Goal: Task Accomplishment & Management: Manage account settings

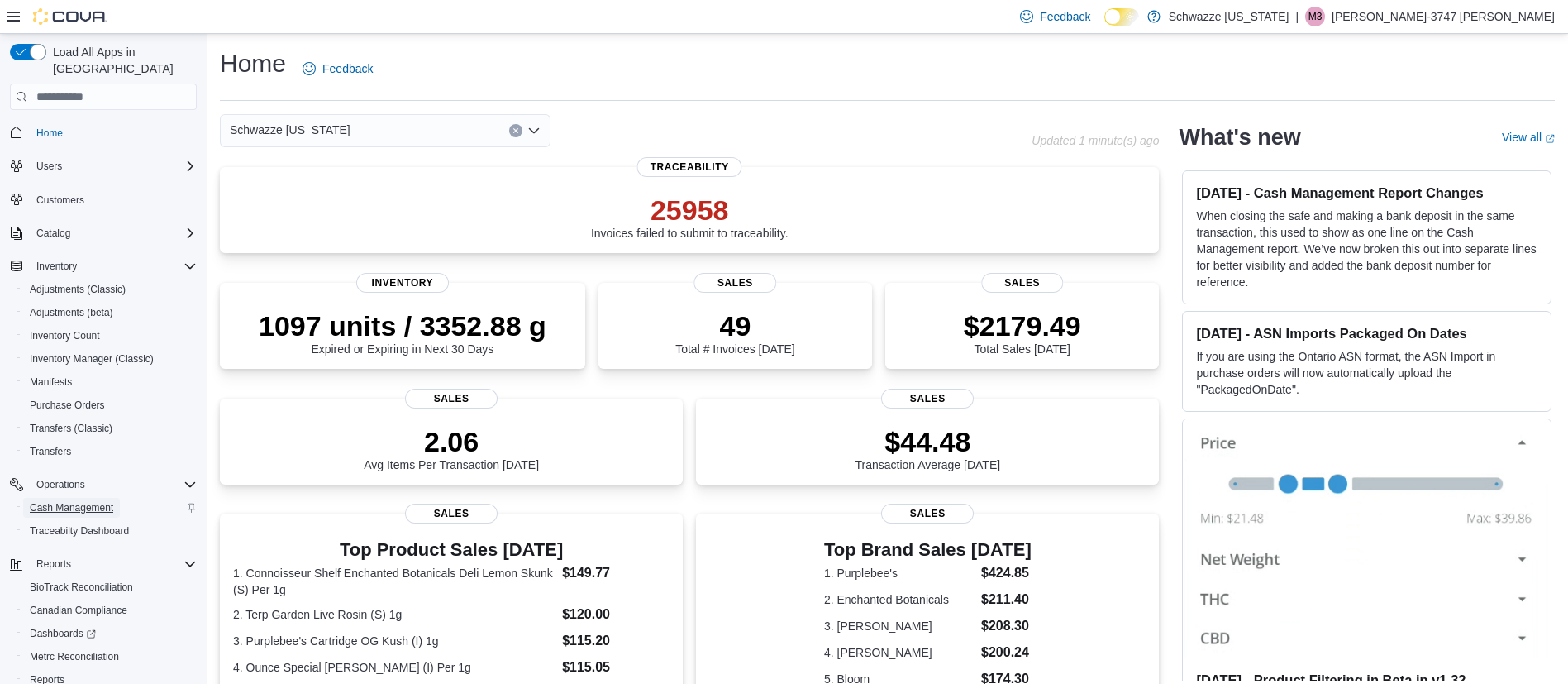
click at [63, 501] on span "Cash Management" at bounding box center [72, 507] width 84 height 14
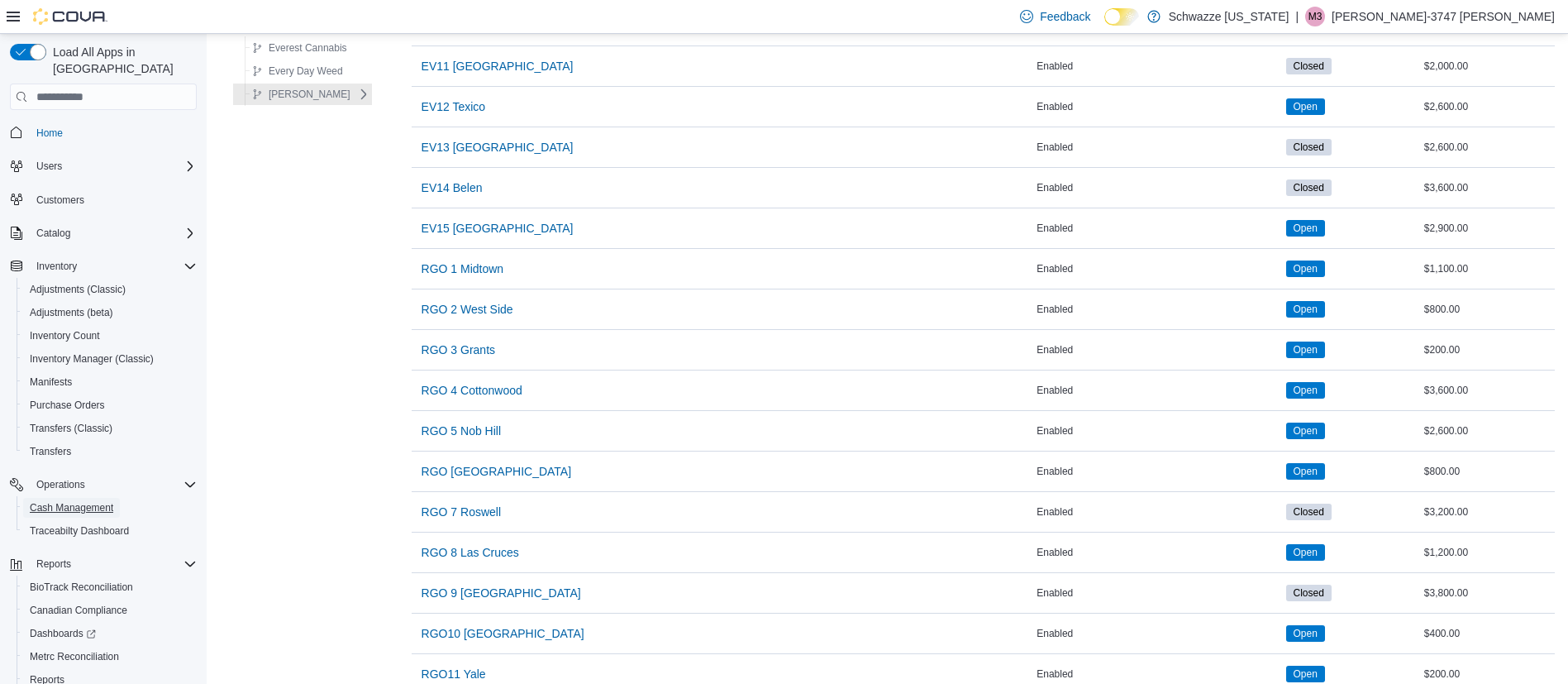
scroll to position [744, 0]
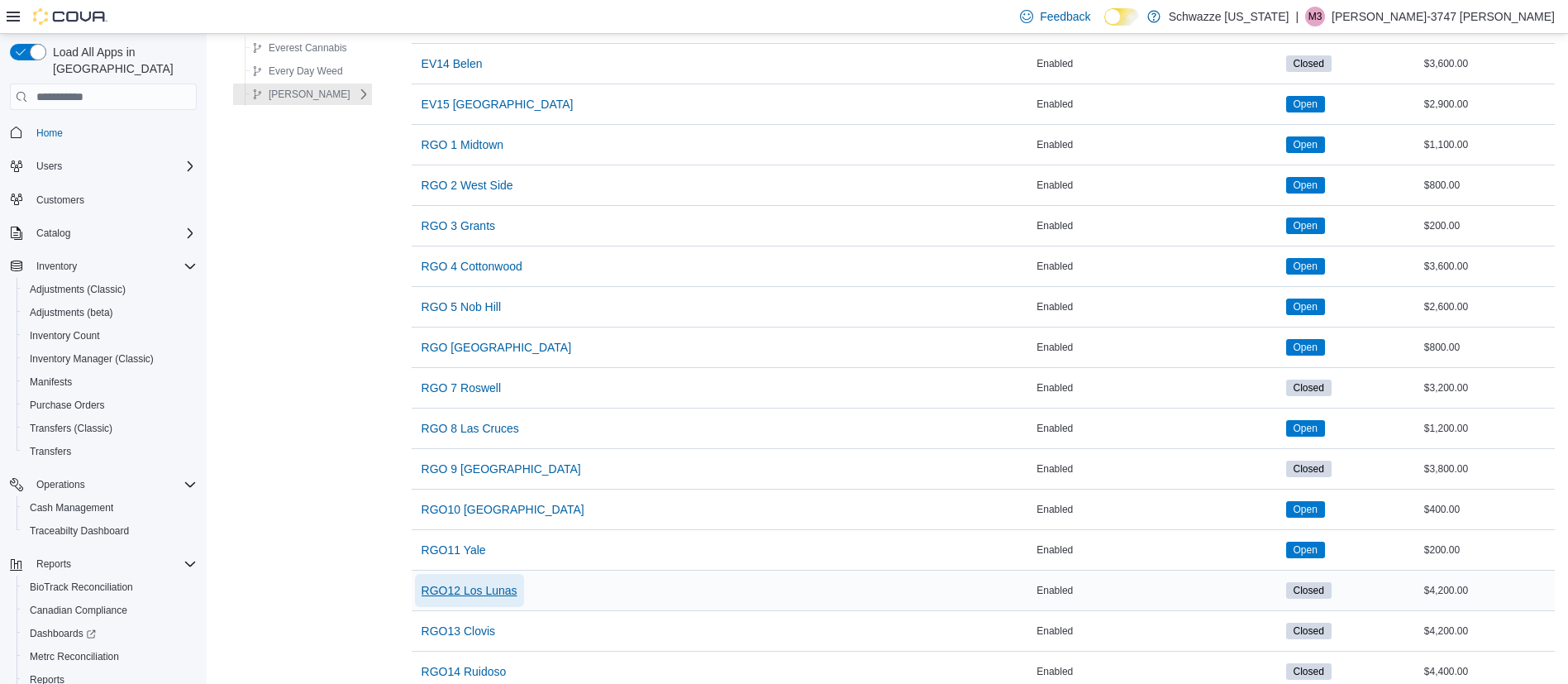
click at [471, 590] on span "RGO12 Los Lunas" at bounding box center [469, 590] width 96 height 16
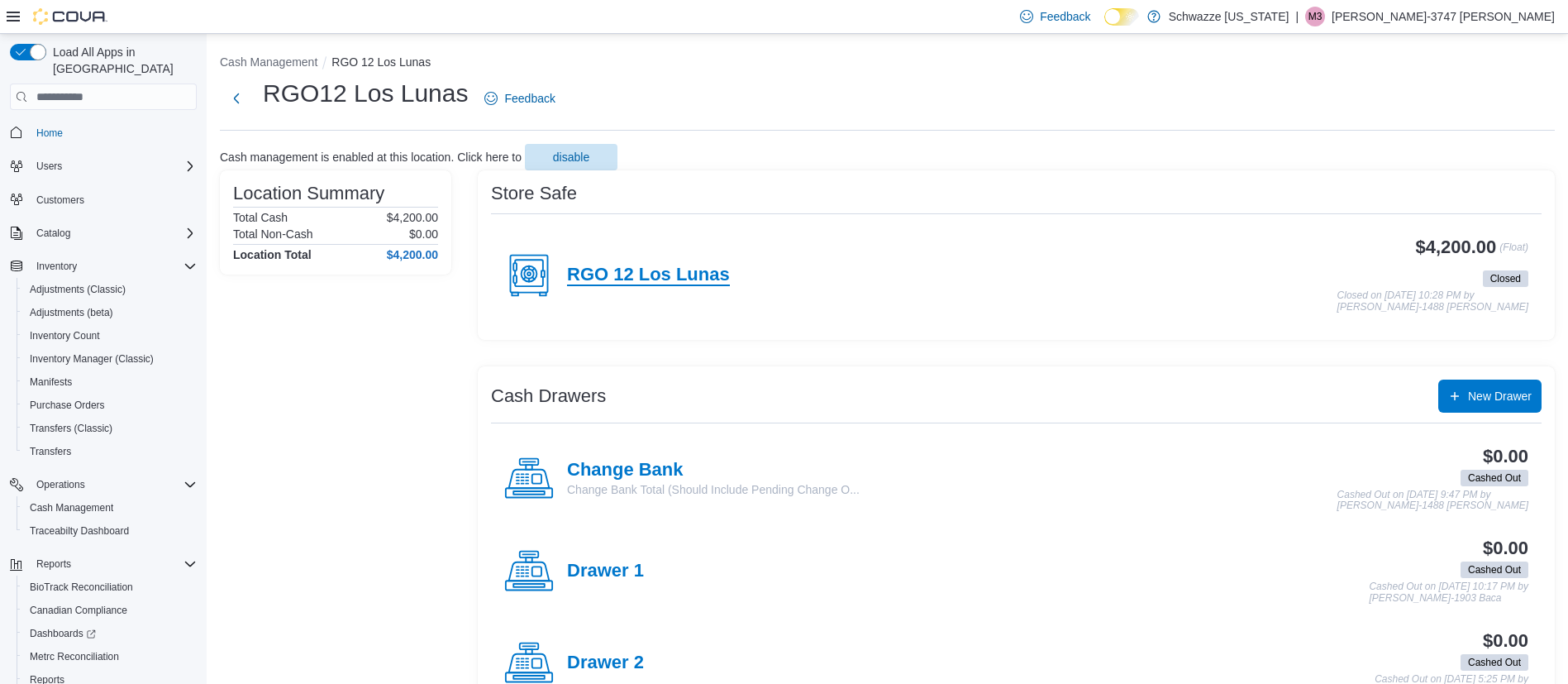
click at [614, 271] on h4 "RGO 12 Los Lunas" at bounding box center [648, 275] width 163 height 22
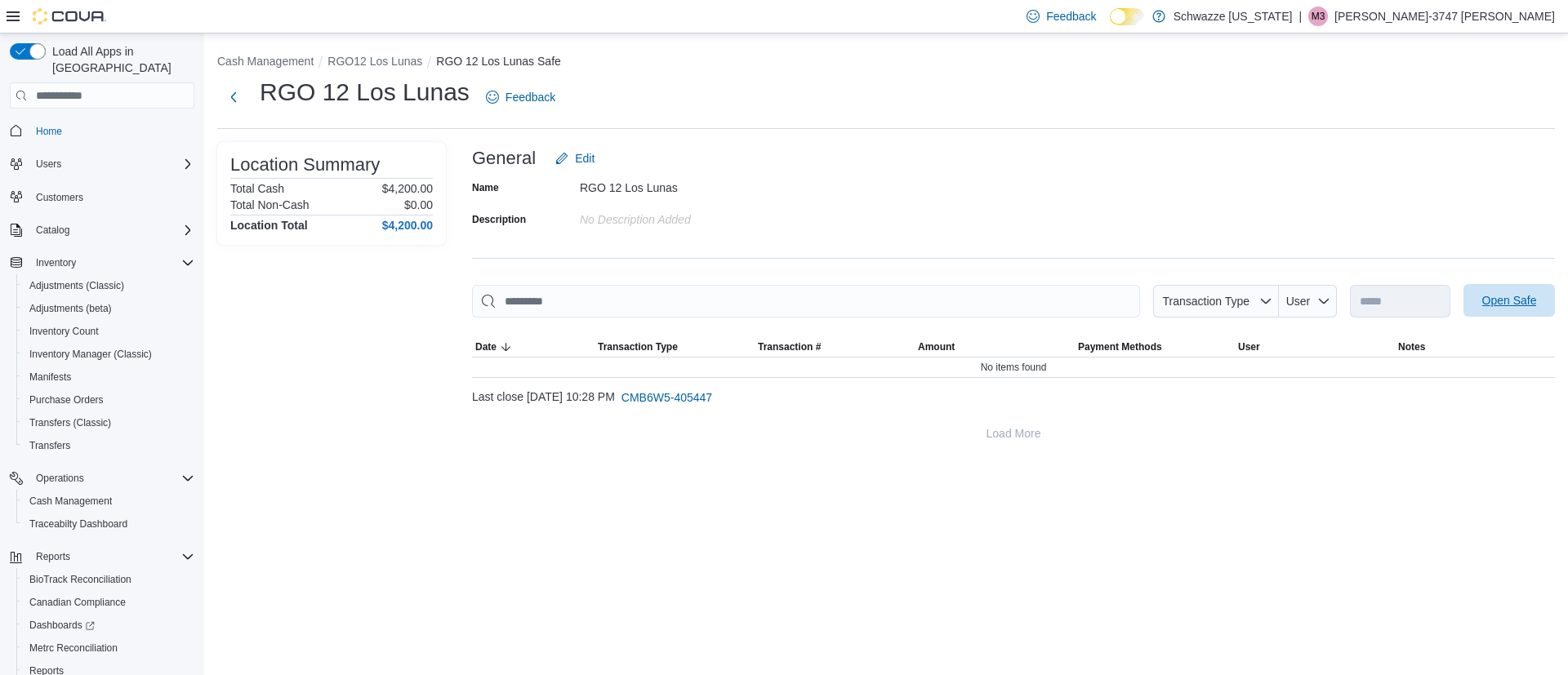
click at [1515, 303] on span "Open Safe" at bounding box center [1509, 301] width 55 height 16
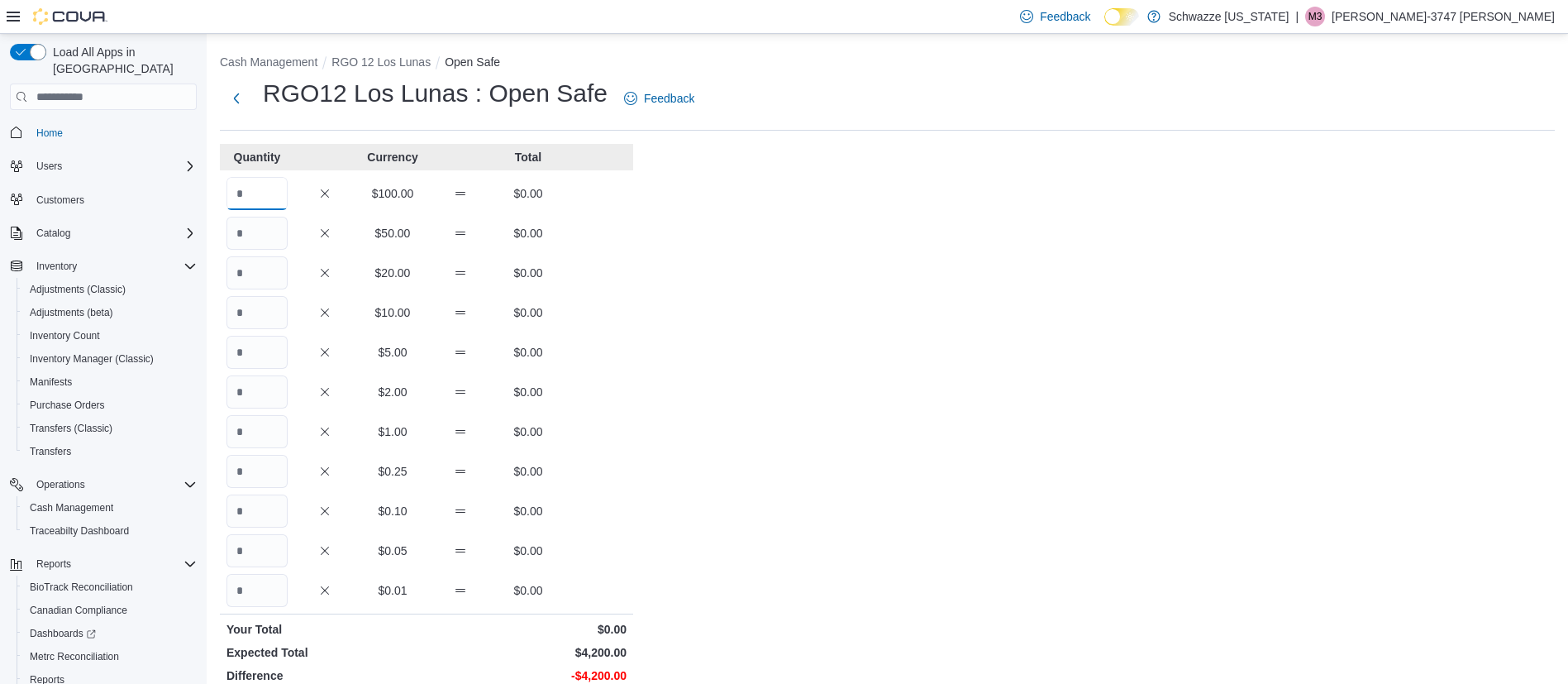
click at [243, 186] on input "Quantity" at bounding box center [256, 193] width 61 height 33
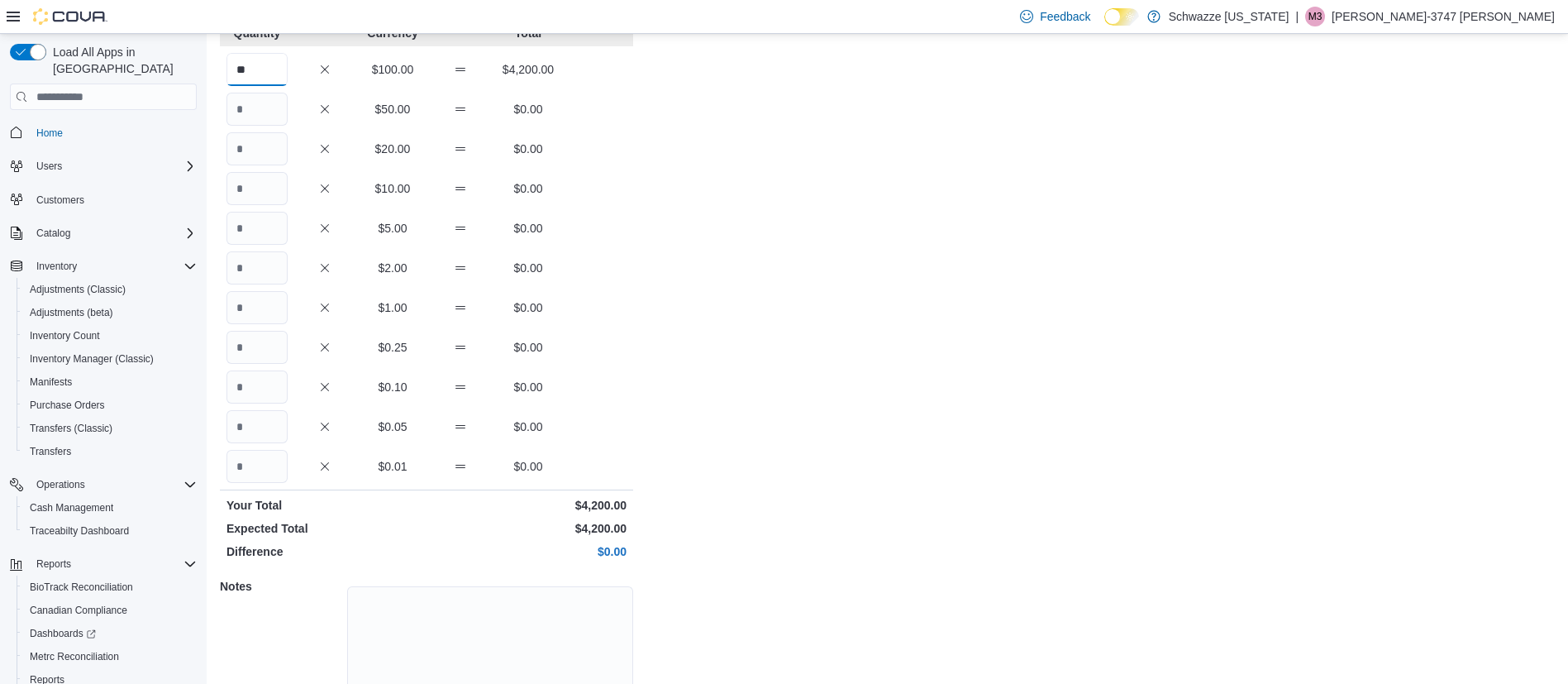
scroll to position [212, 0]
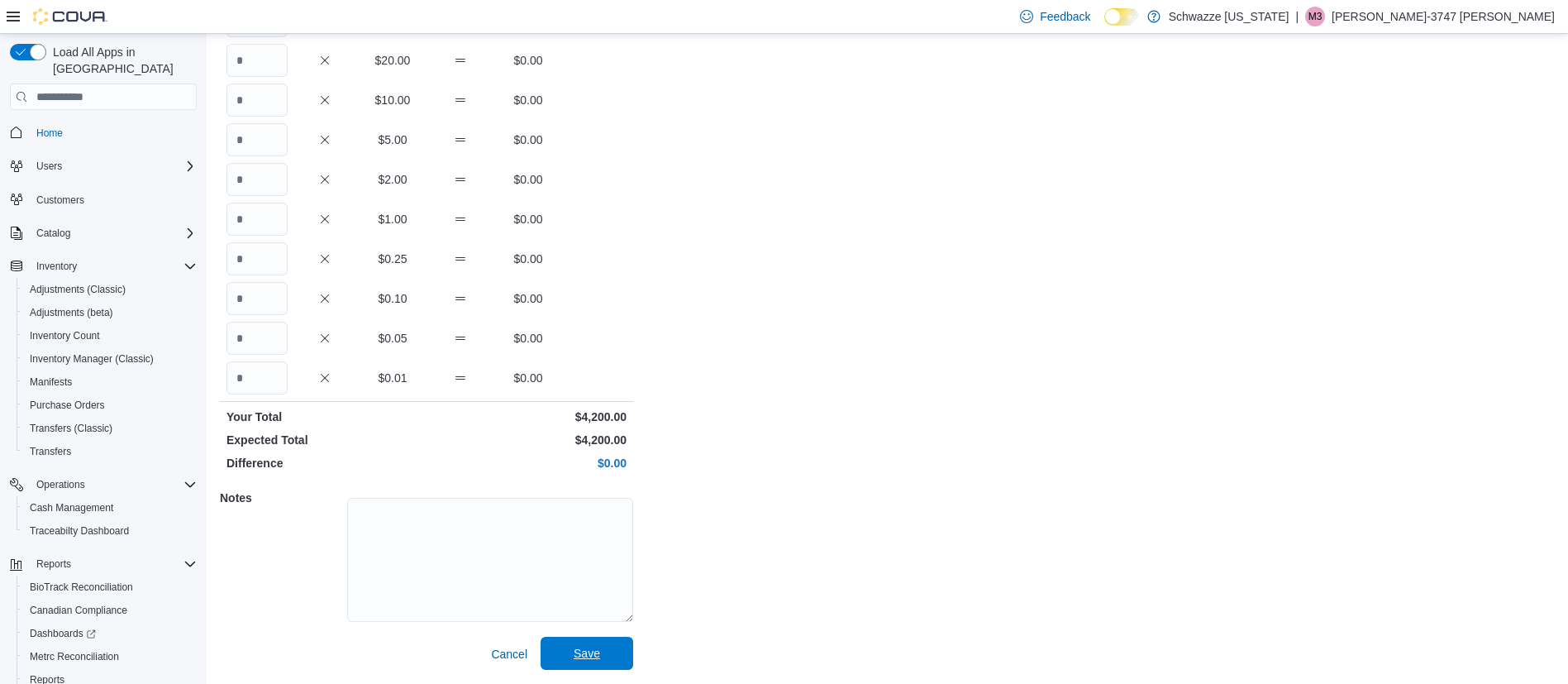
type input "**"
click at [609, 653] on span "Save" at bounding box center [587, 653] width 73 height 33
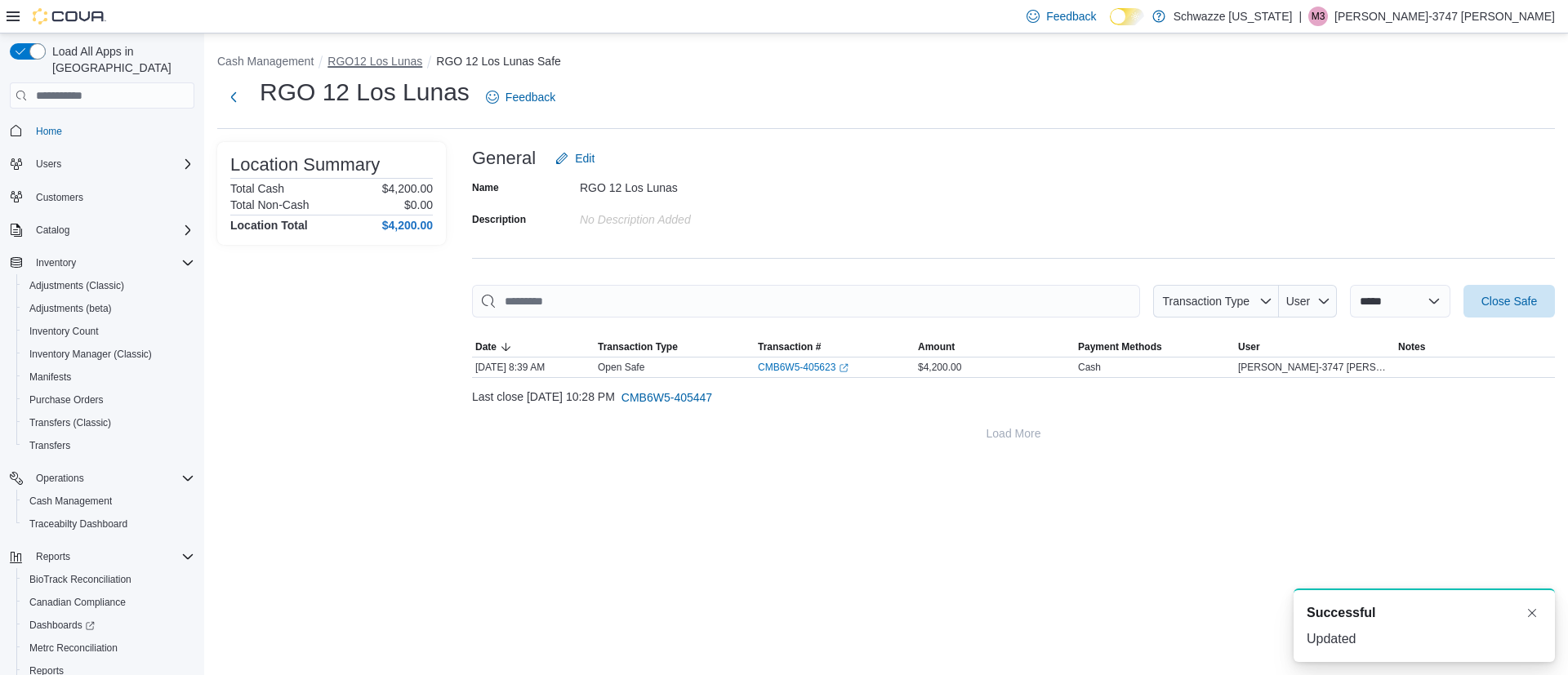
click at [397, 58] on button "RGO12 Los Lunas" at bounding box center [375, 61] width 95 height 14
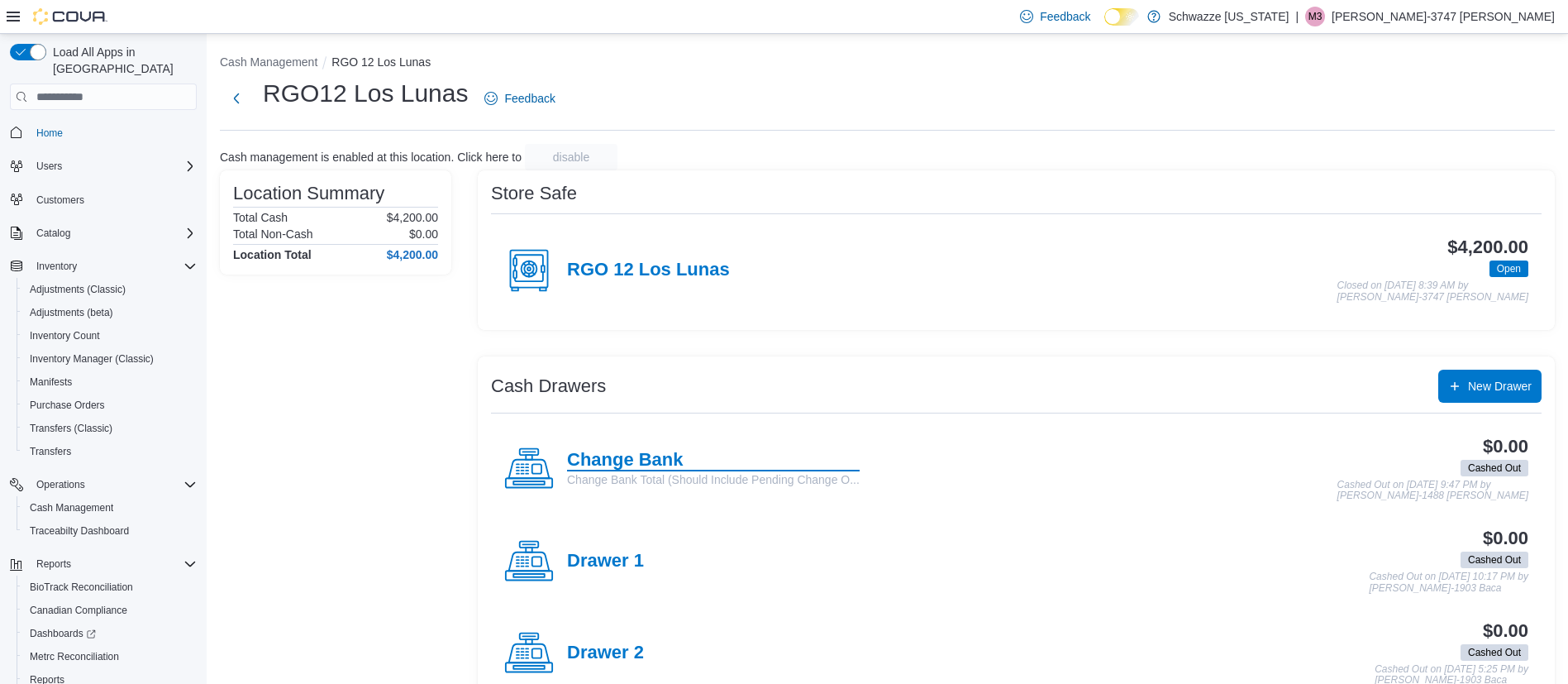
click at [649, 459] on h4 "Change Bank" at bounding box center [713, 461] width 293 height 22
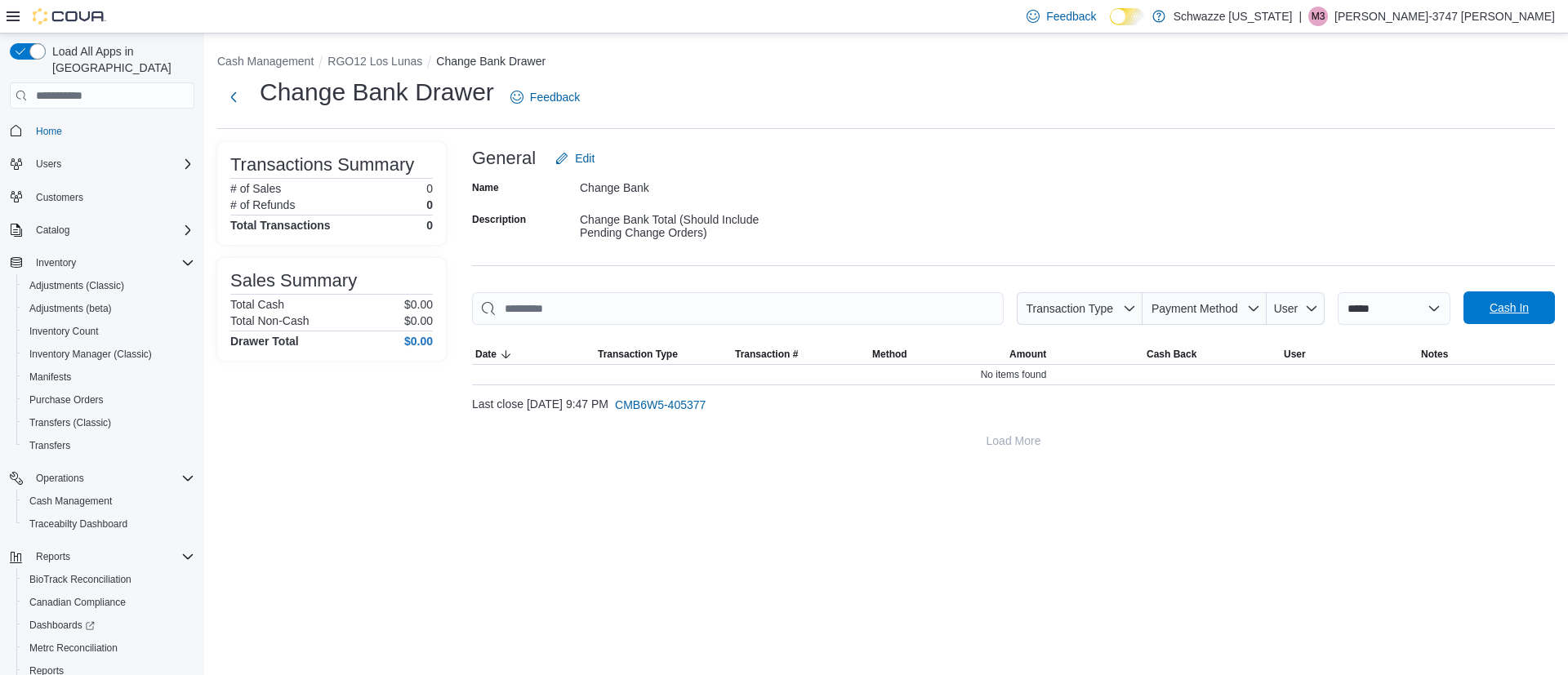
click at [1527, 300] on span "Cash In" at bounding box center [1509, 308] width 72 height 32
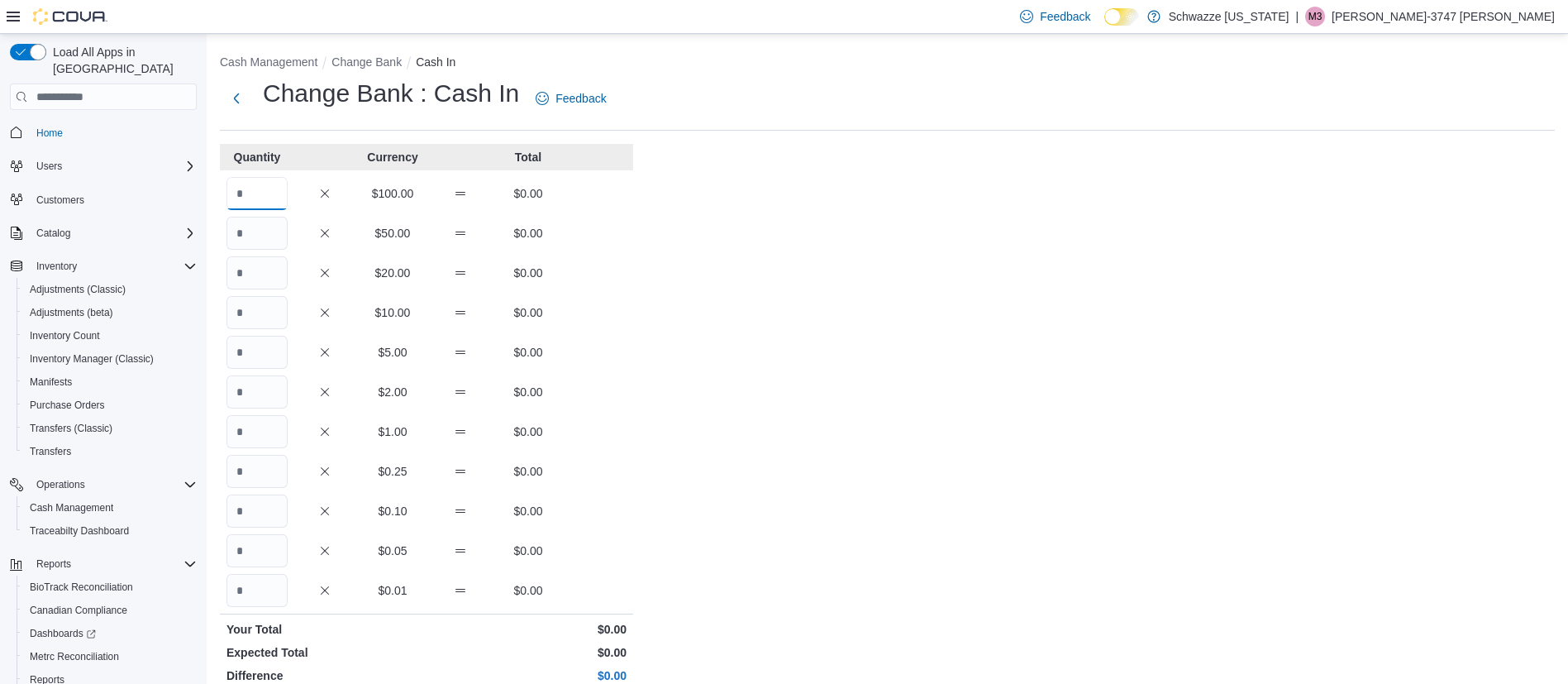
click at [273, 198] on input "Quantity" at bounding box center [256, 193] width 61 height 33
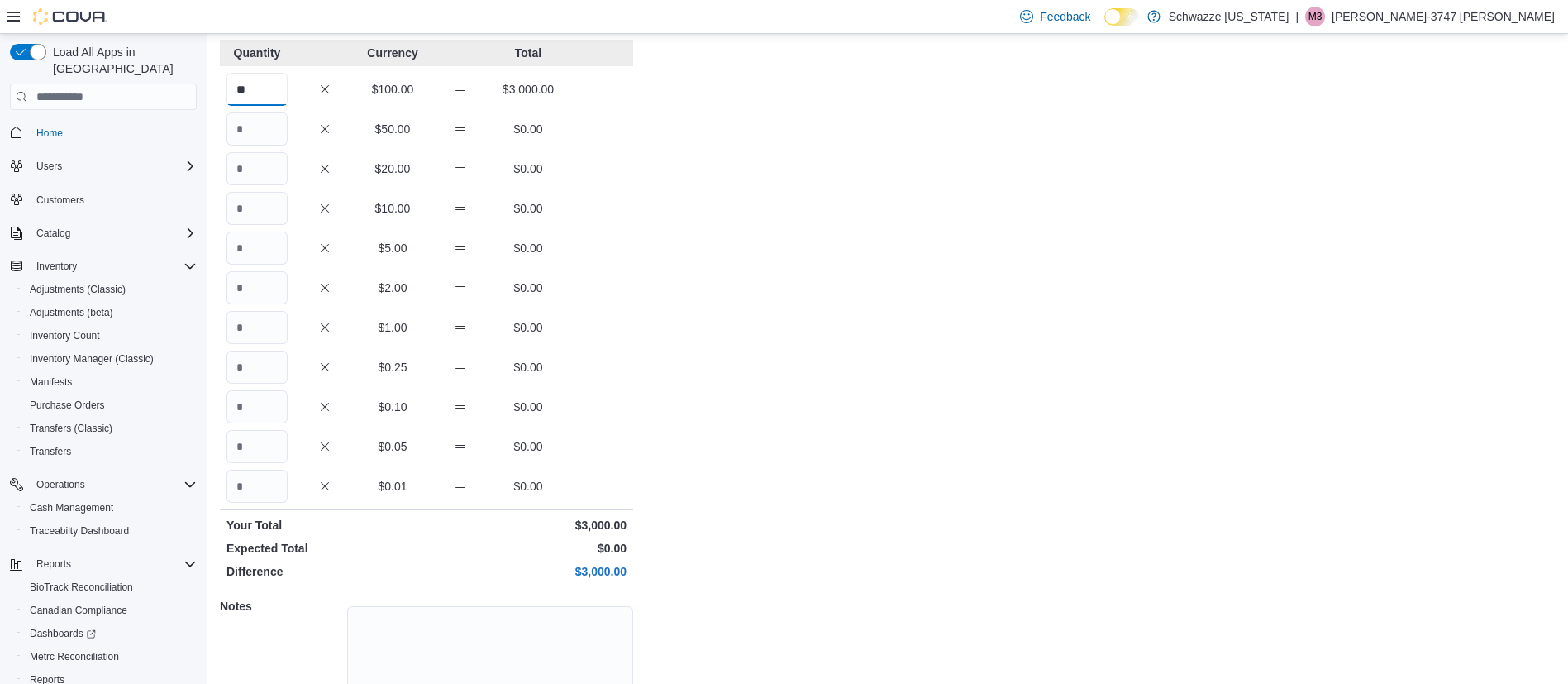
scroll to position [212, 0]
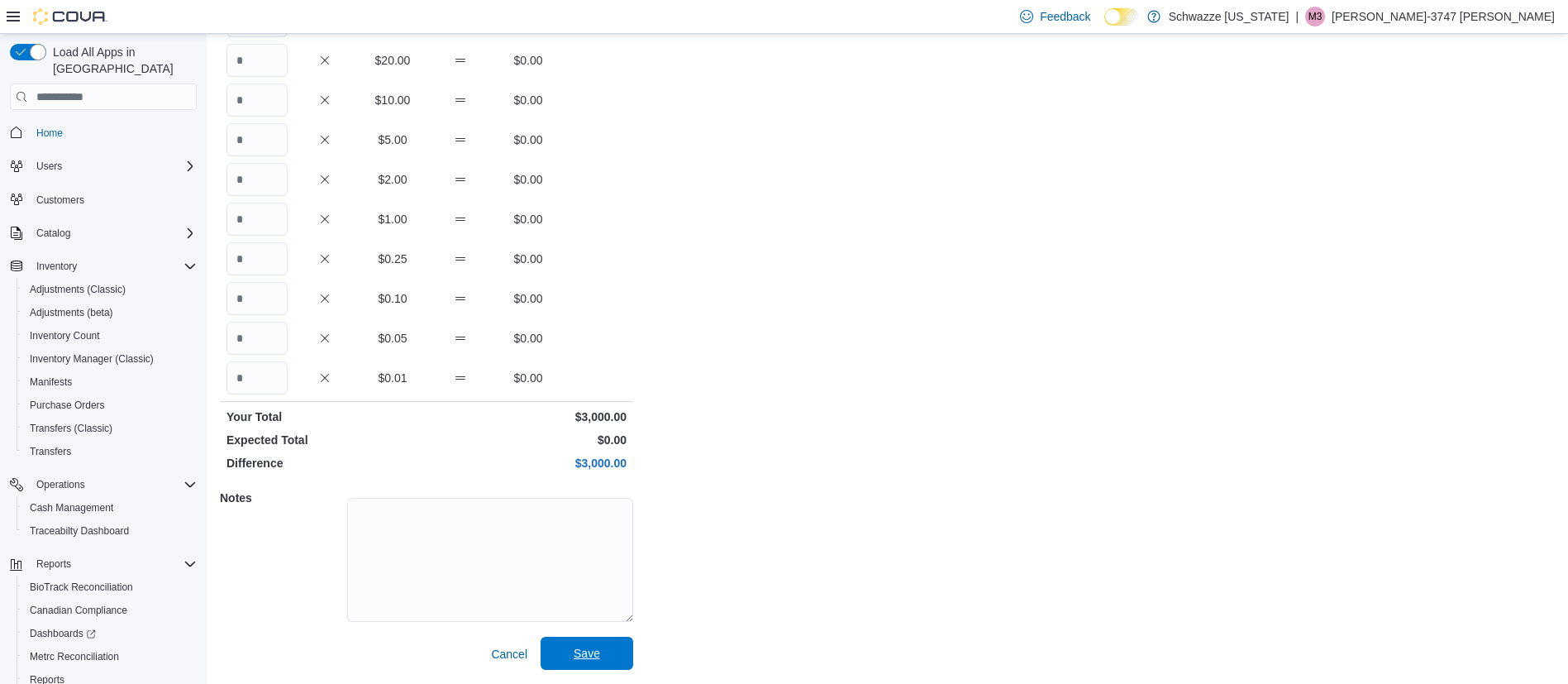
type input "**"
click at [614, 650] on span "Save" at bounding box center [587, 653] width 73 height 33
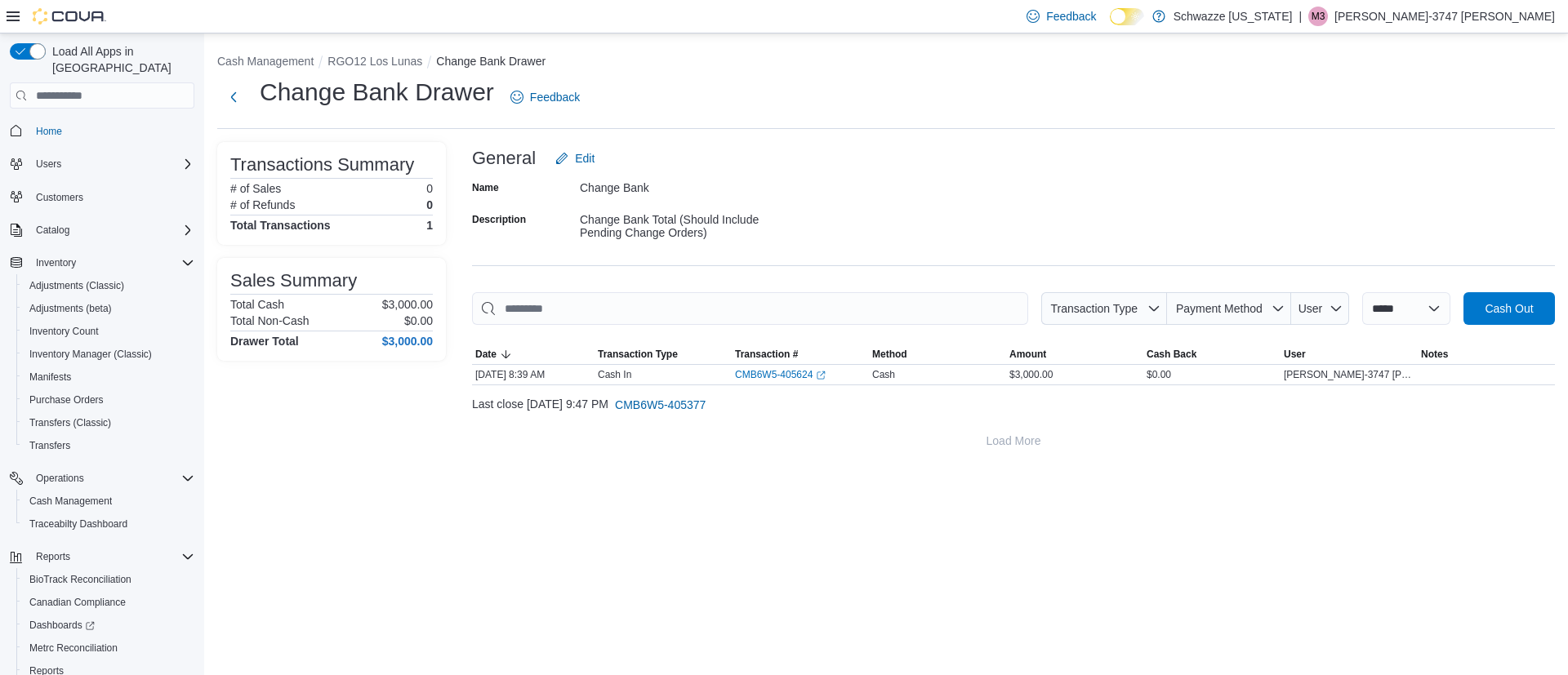
click at [1136, 586] on div "**********" at bounding box center [886, 354] width 1364 height 642
